Goal: Information Seeking & Learning: Check status

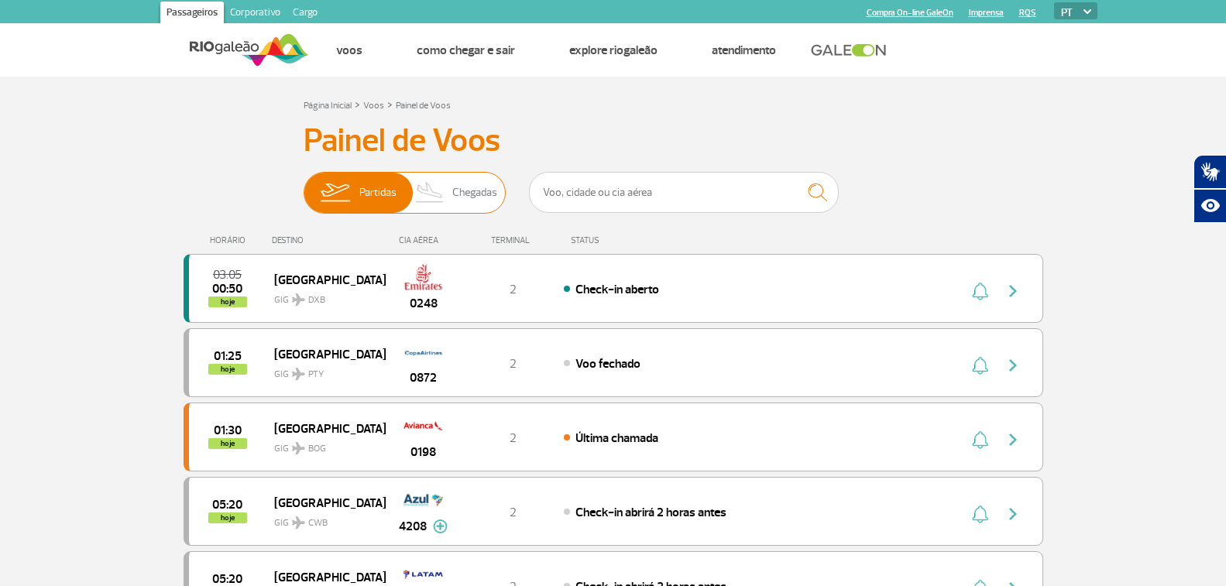
click at [467, 194] on span "Chegadas" at bounding box center [474, 193] width 45 height 40
click at [304, 185] on input "Partidas Chegadas" at bounding box center [304, 185] width 0 height 0
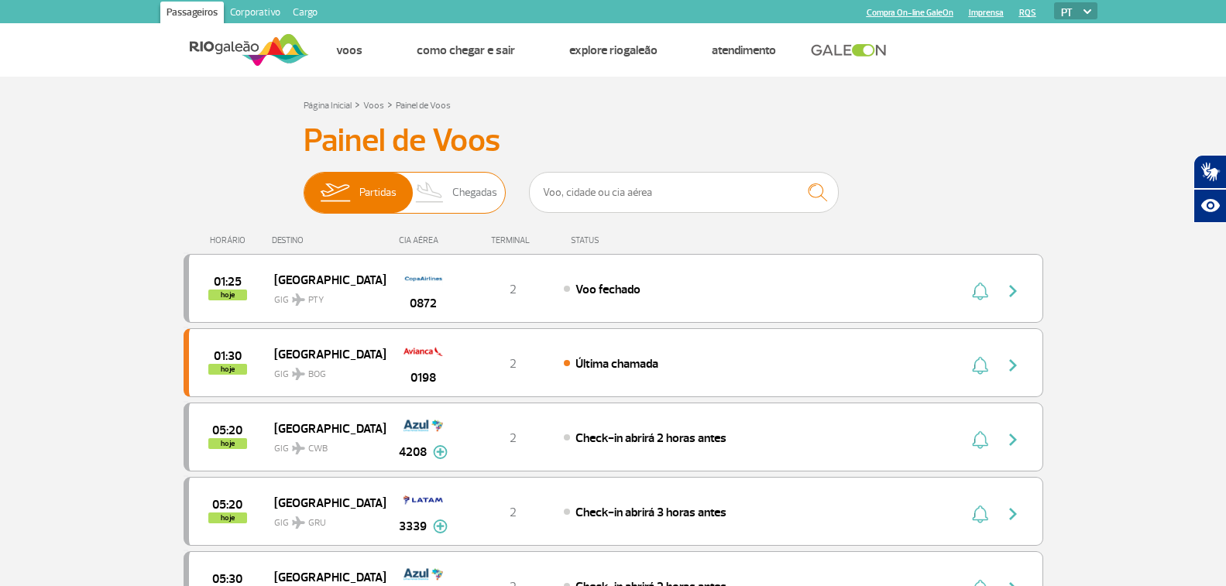
click at [472, 179] on span "Chegadas" at bounding box center [474, 193] width 45 height 40
click at [304, 185] on input "Partidas Chegadas" at bounding box center [304, 185] width 0 height 0
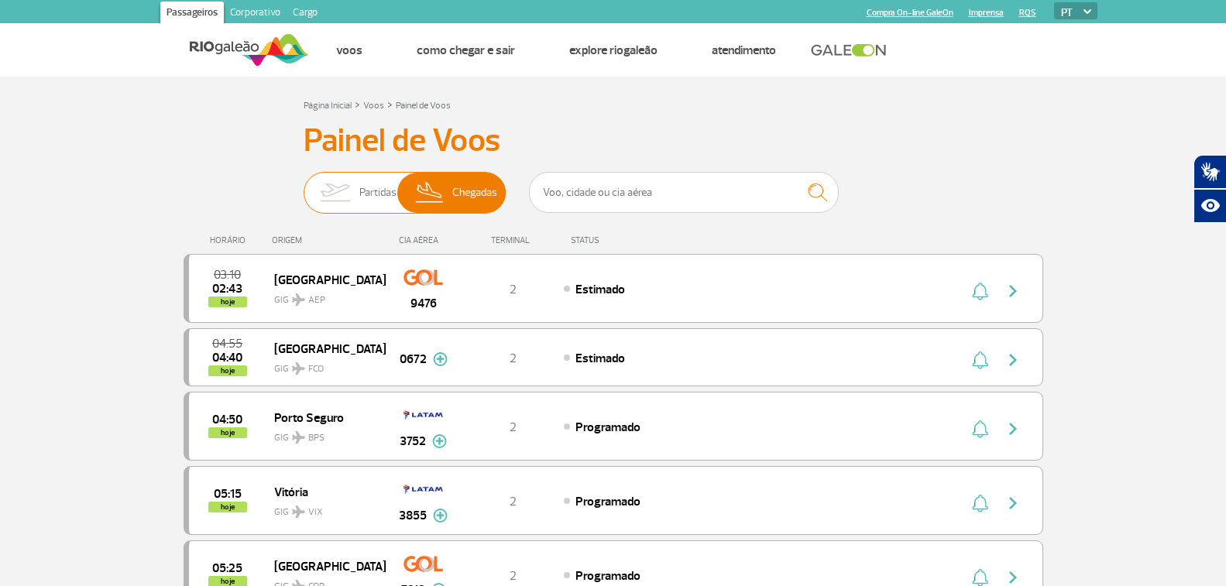
click at [304, 185] on input "Partidas Chegadas" at bounding box center [304, 185] width 0 height 0
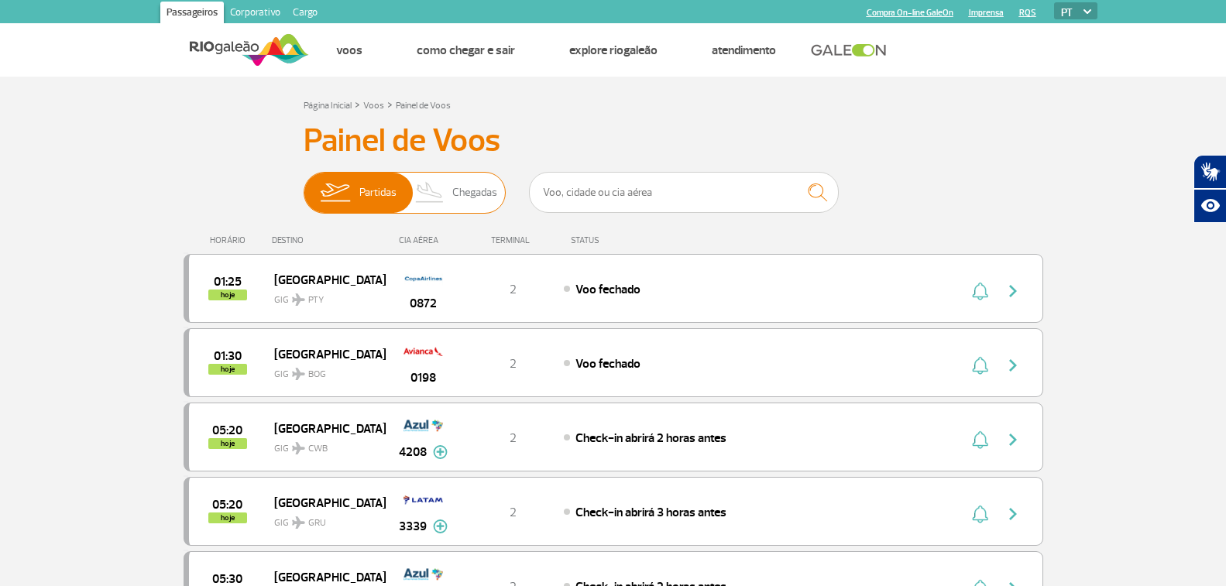
click at [464, 204] on span "Chegadas" at bounding box center [474, 193] width 45 height 40
click at [304, 185] on input "Partidas Chegadas" at bounding box center [304, 185] width 0 height 0
